Goal: Navigation & Orientation: Go to known website

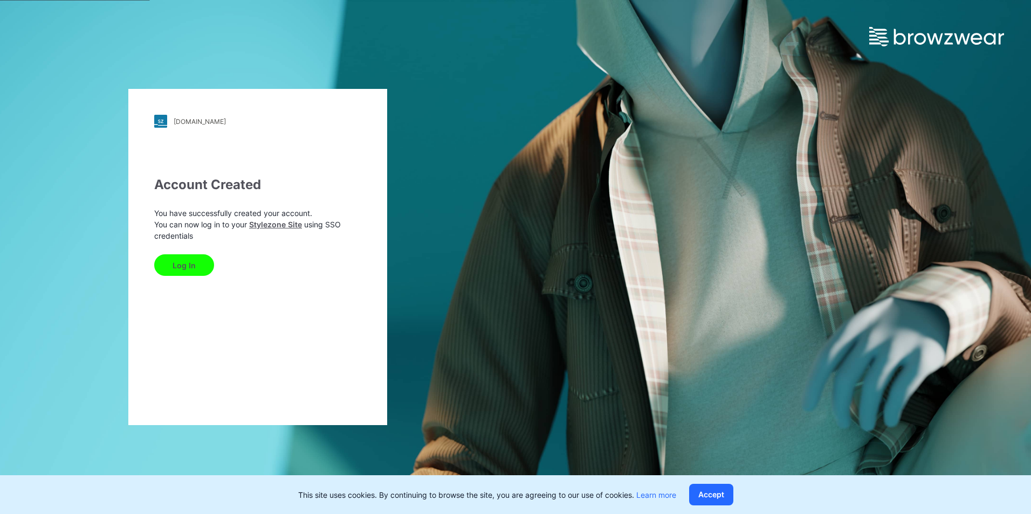
click at [183, 262] on button "Log In" at bounding box center [184, 265] width 60 height 22
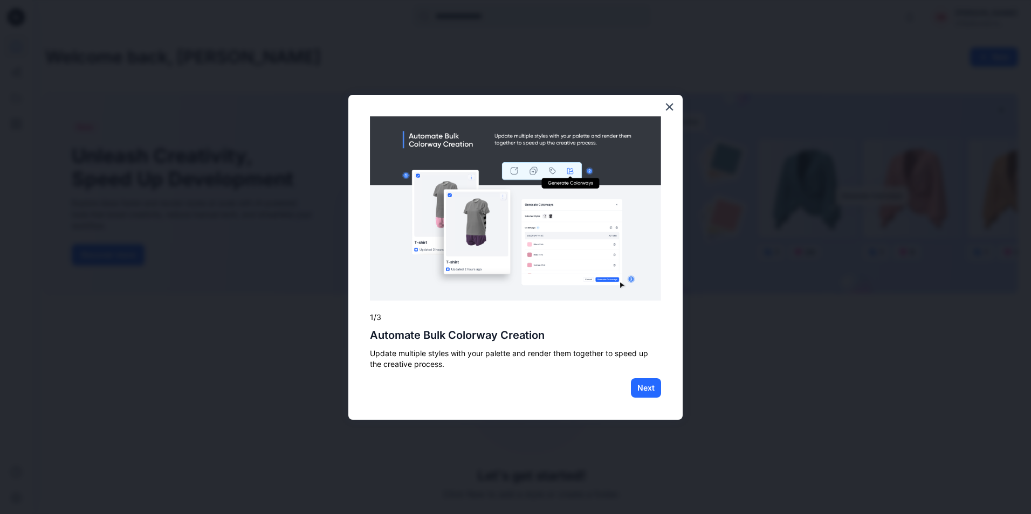
click at [645, 384] on button "Next" at bounding box center [646, 388] width 30 height 19
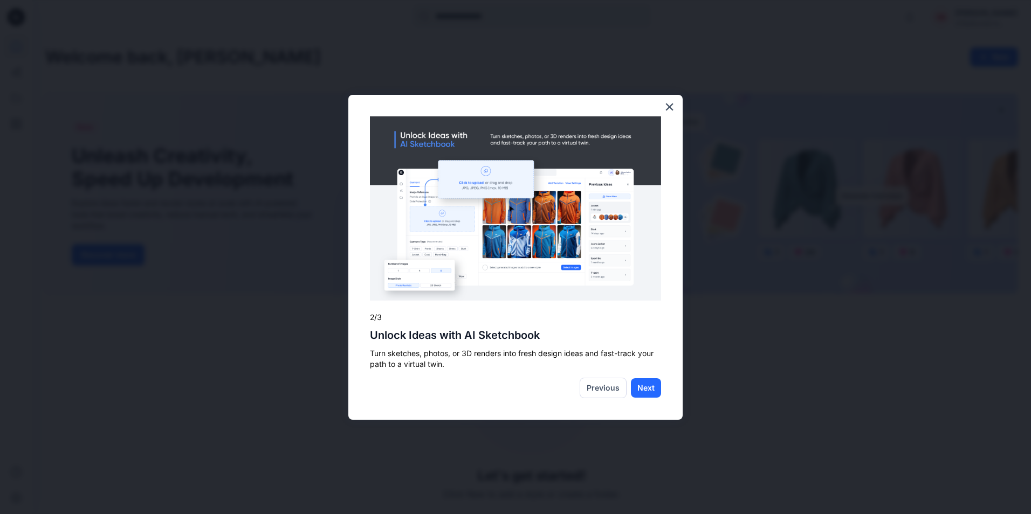
click at [645, 387] on button "Next" at bounding box center [646, 388] width 30 height 19
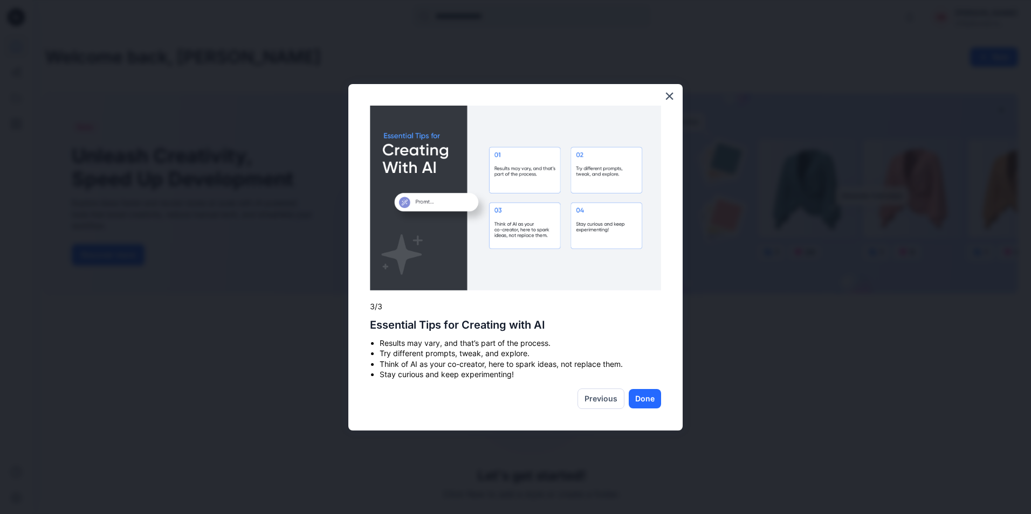
click at [645, 401] on button "Done" at bounding box center [645, 398] width 32 height 19
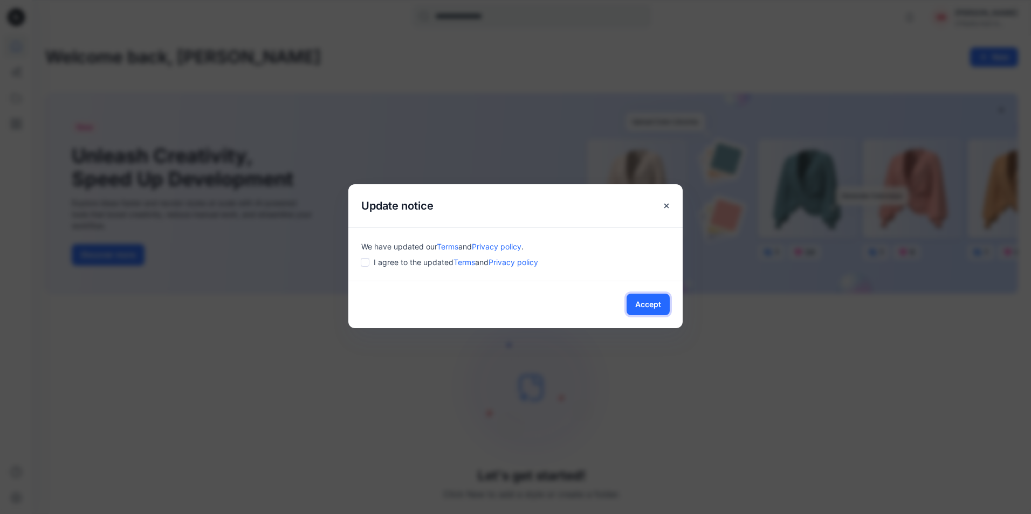
click at [649, 302] on button "Accept" at bounding box center [648, 305] width 43 height 22
